Goal: Transaction & Acquisition: Purchase product/service

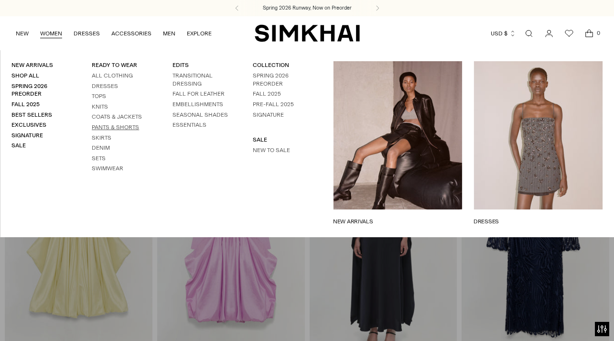
click at [110, 130] on link "Pants & Shorts" at bounding box center [115, 127] width 47 height 7
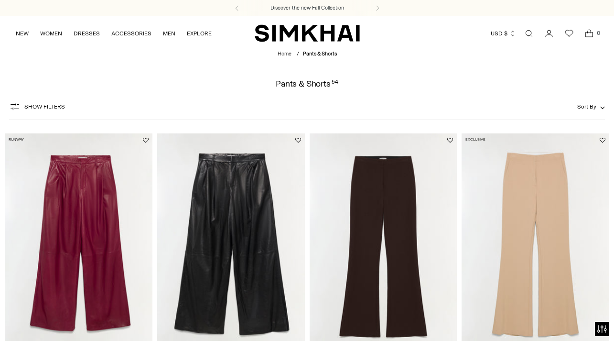
click at [547, 162] on img at bounding box center [536, 243] width 148 height 221
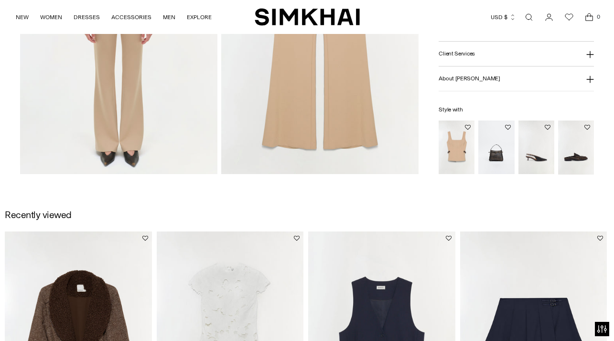
scroll to position [839, 0]
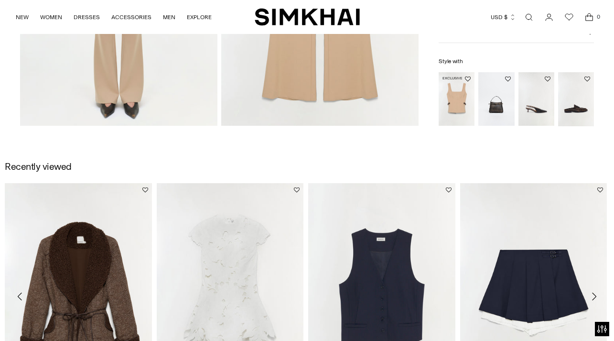
click at [0, 0] on img "Windsor Belted Top" at bounding box center [0, 0] width 0 height 0
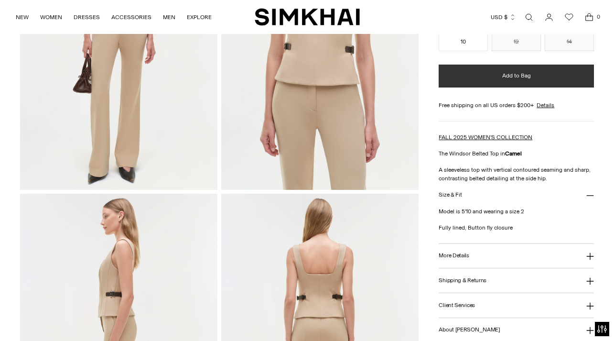
scroll to position [233, 0]
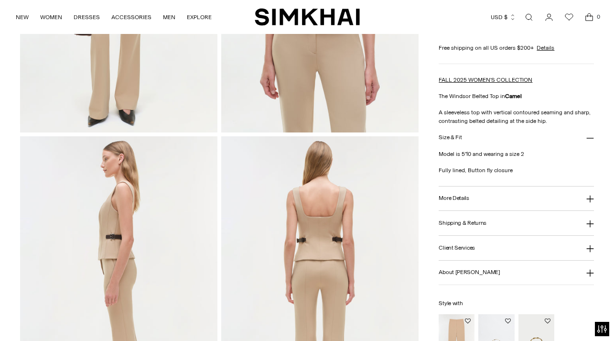
click at [586, 203] on icon at bounding box center [590, 199] width 8 height 8
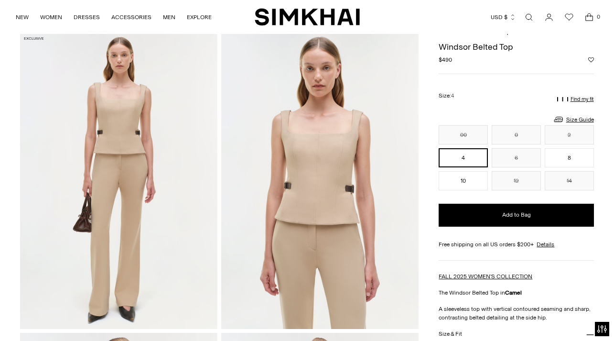
scroll to position [0, 0]
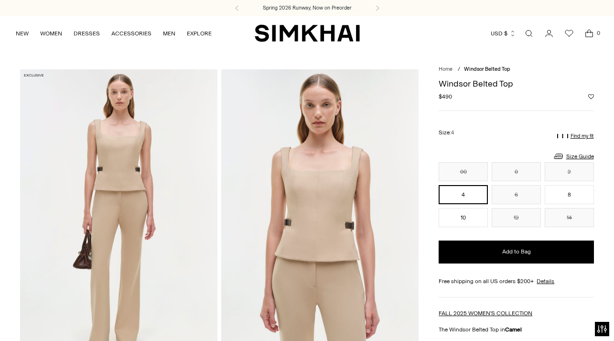
click at [532, 32] on link "Open search modal" at bounding box center [529, 33] width 19 height 19
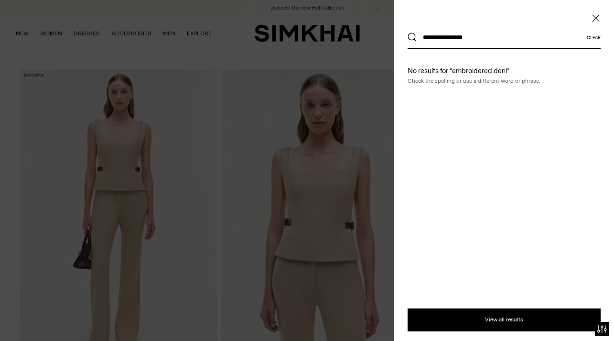
type input "**********"
click at [408, 32] on button "Search" at bounding box center [413, 37] width 10 height 10
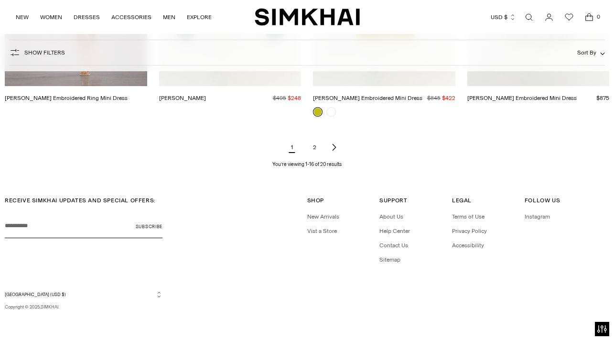
scroll to position [976, 0]
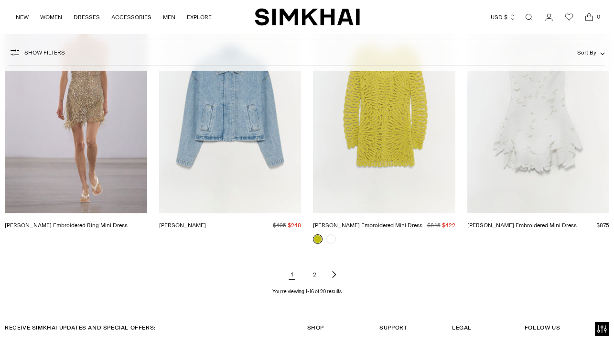
click at [317, 284] on link "2" at bounding box center [314, 274] width 19 height 19
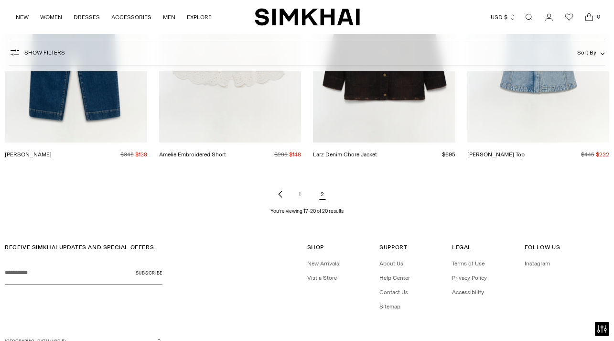
scroll to position [237, 0]
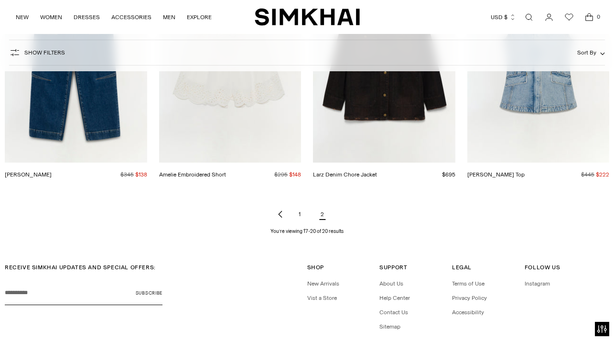
click at [298, 223] on link "1" at bounding box center [299, 214] width 19 height 19
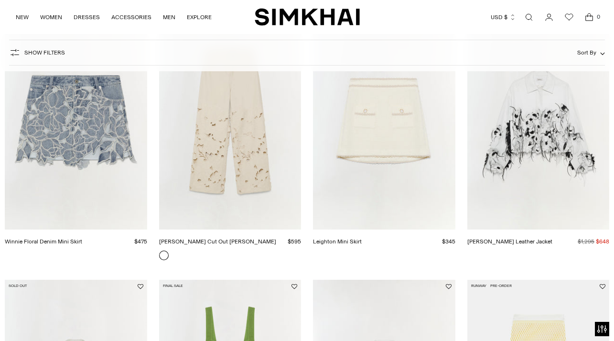
scroll to position [131, 0]
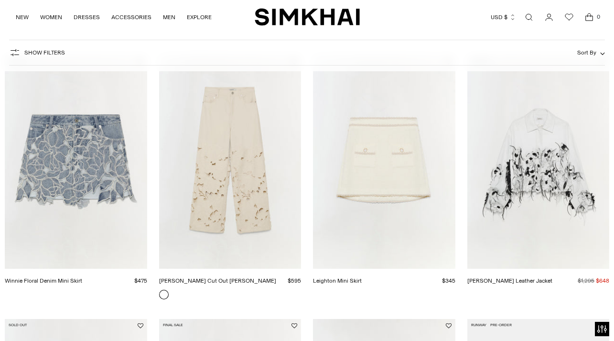
click at [222, 277] on link "[PERSON_NAME] Cut Out [PERSON_NAME]" at bounding box center [217, 280] width 117 height 7
